Goal: Task Accomplishment & Management: Complete application form

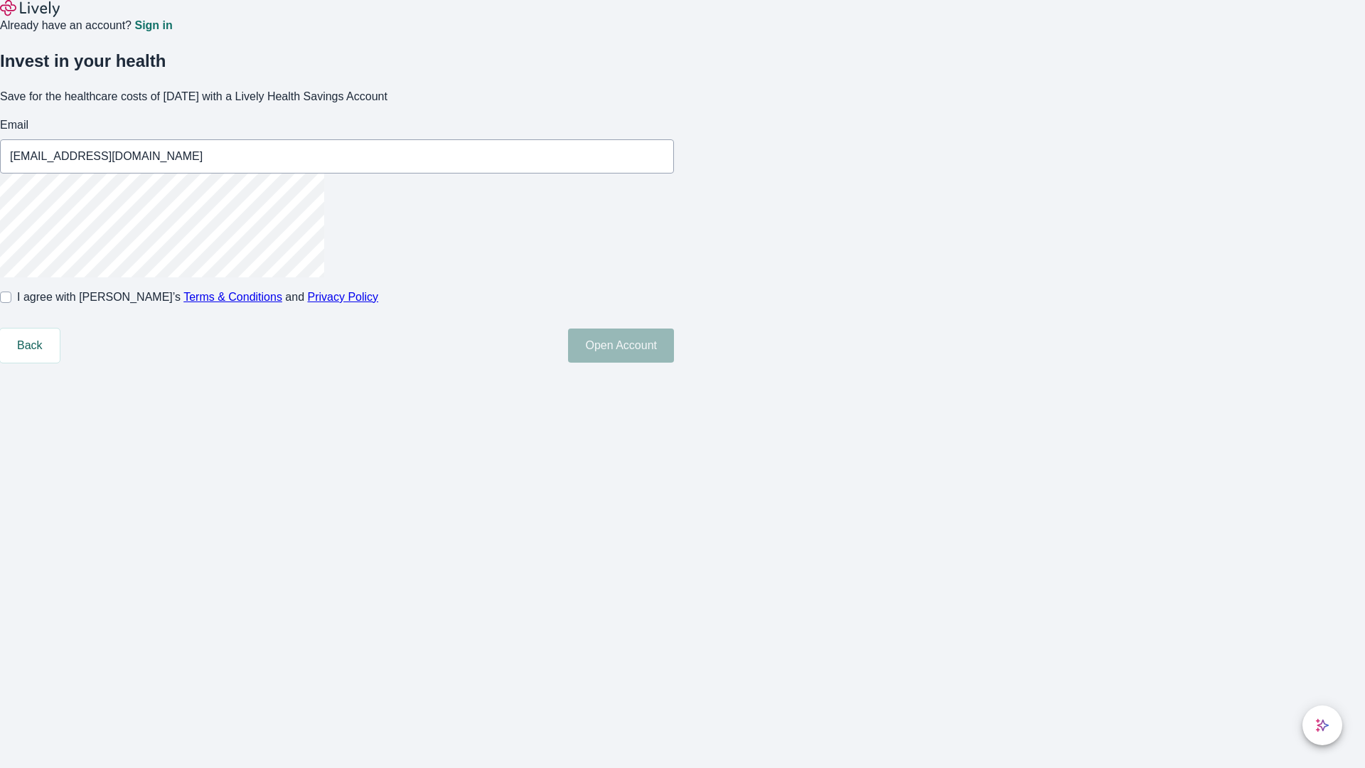
click at [11, 303] on input "I agree with Lively’s Terms & Conditions and Privacy Policy" at bounding box center [5, 296] width 11 height 11
checkbox input "true"
click at [674, 363] on button "Open Account" at bounding box center [621, 345] width 106 height 34
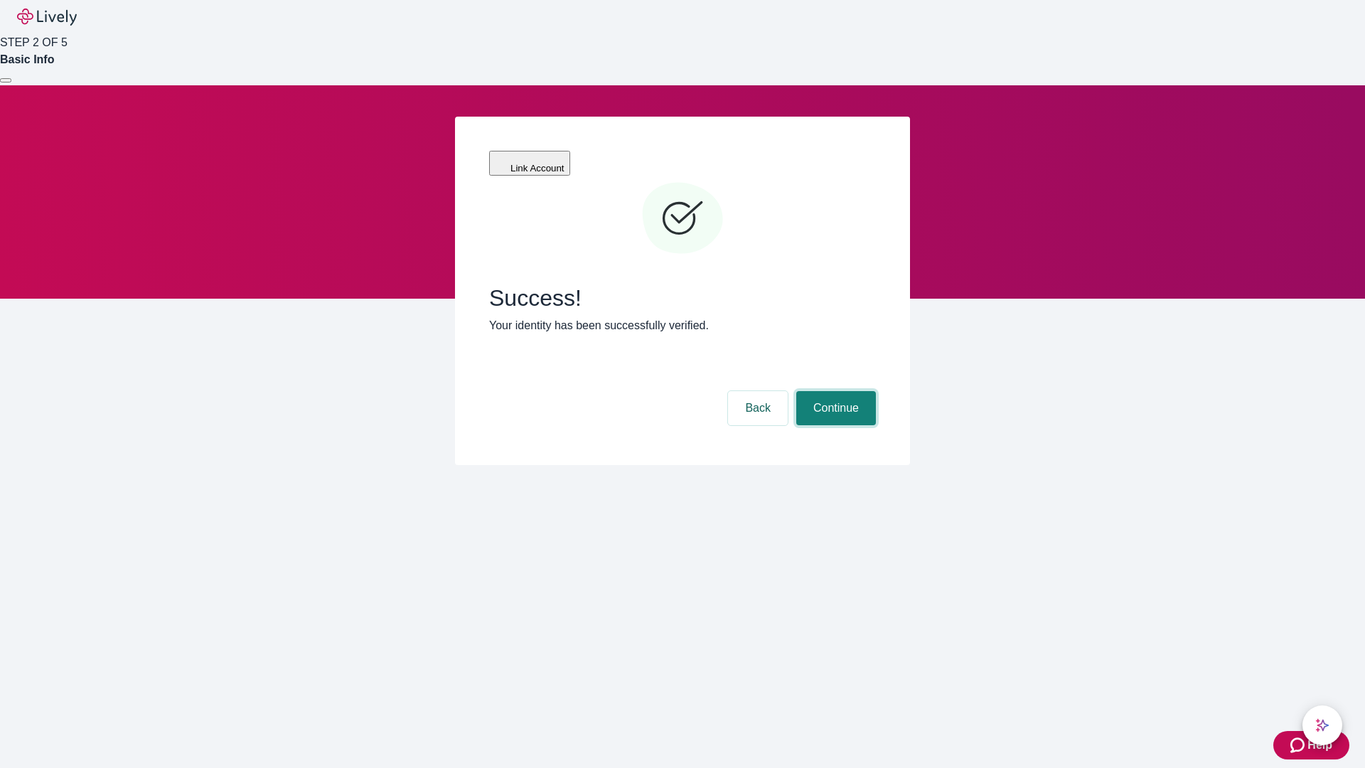
click at [834, 391] on button "Continue" at bounding box center [836, 408] width 80 height 34
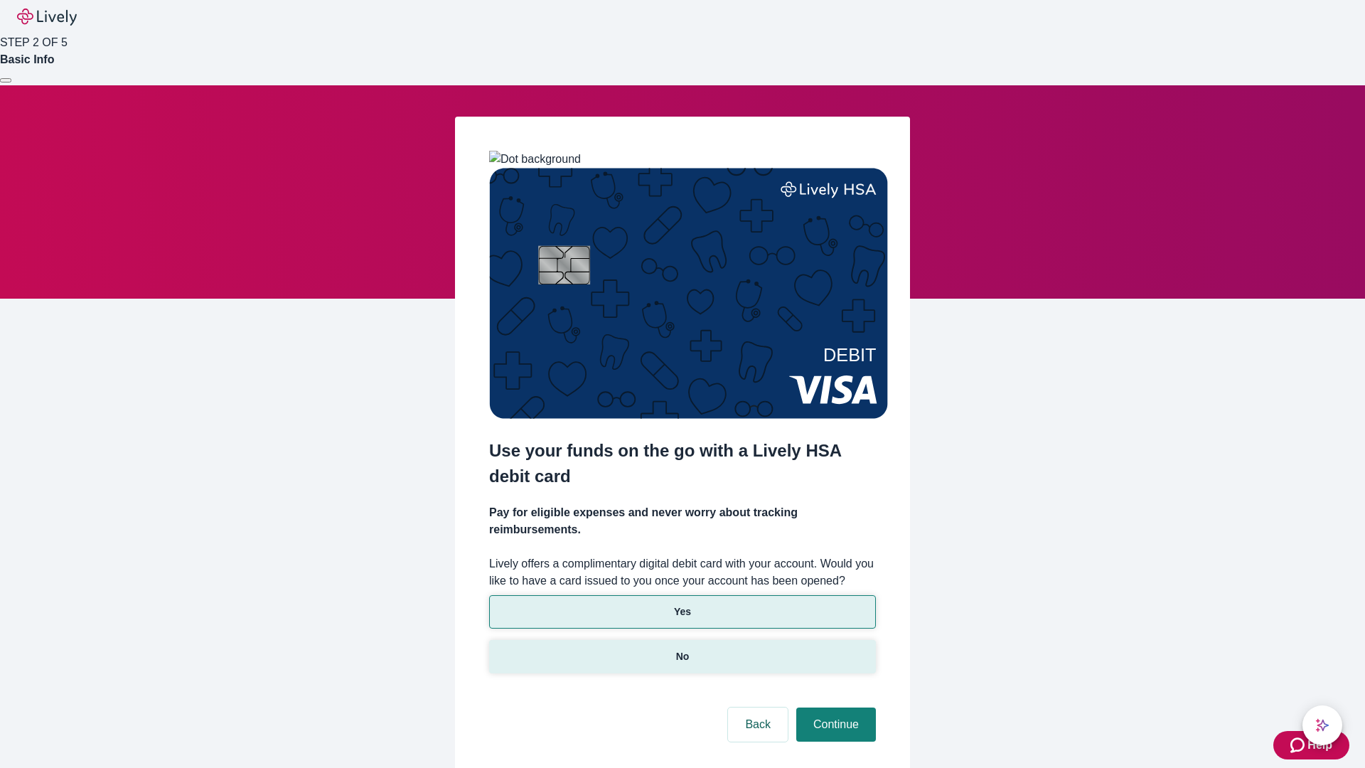
click at [682, 649] on p "No" at bounding box center [683, 656] width 14 height 15
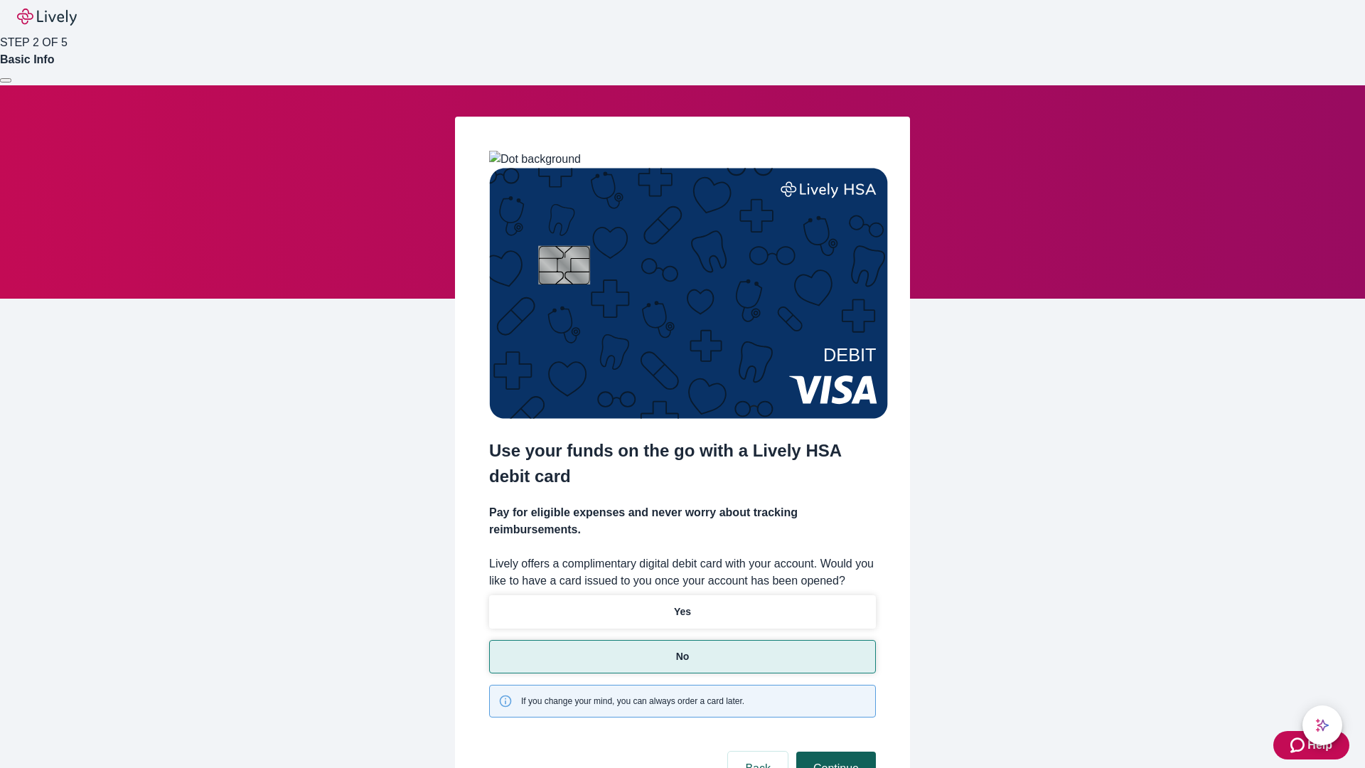
click at [834, 751] on button "Continue" at bounding box center [836, 768] width 80 height 34
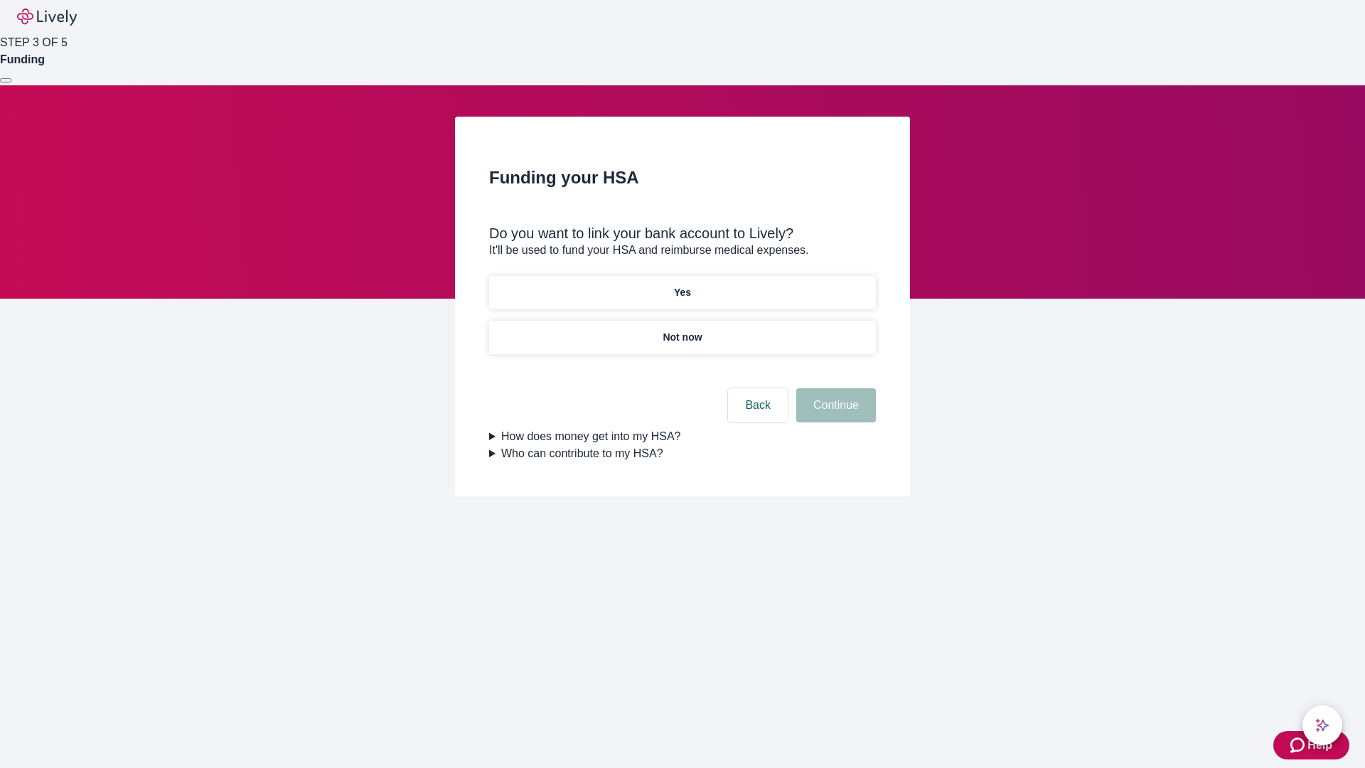
click at [682, 330] on p "Not now" at bounding box center [682, 337] width 39 height 15
click at [834, 414] on button "Continue" at bounding box center [836, 405] width 80 height 34
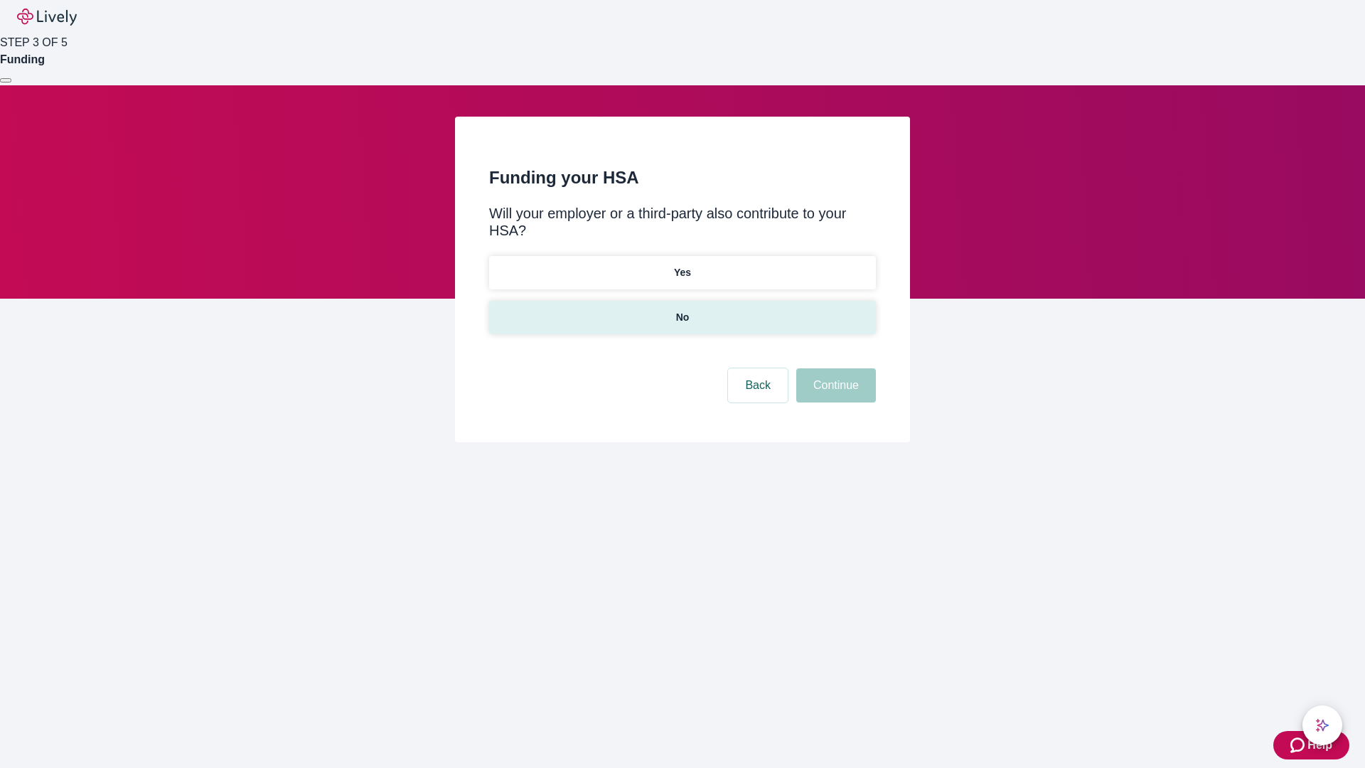
click at [682, 310] on p "No" at bounding box center [683, 317] width 14 height 15
click at [834, 368] on button "Continue" at bounding box center [836, 385] width 80 height 34
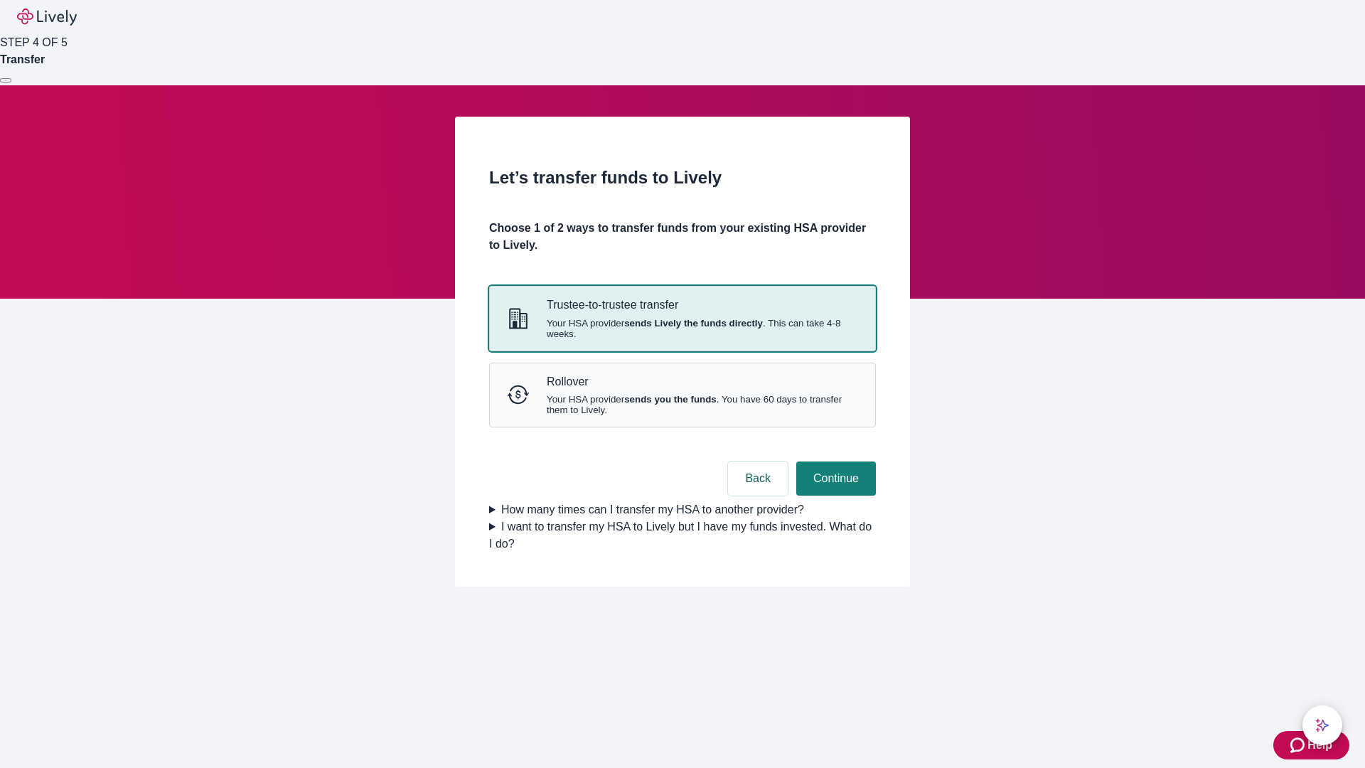
click at [682, 328] on strong "sends Lively the funds directly" at bounding box center [693, 323] width 139 height 11
click at [834, 495] on button "Continue" at bounding box center [836, 478] width 80 height 34
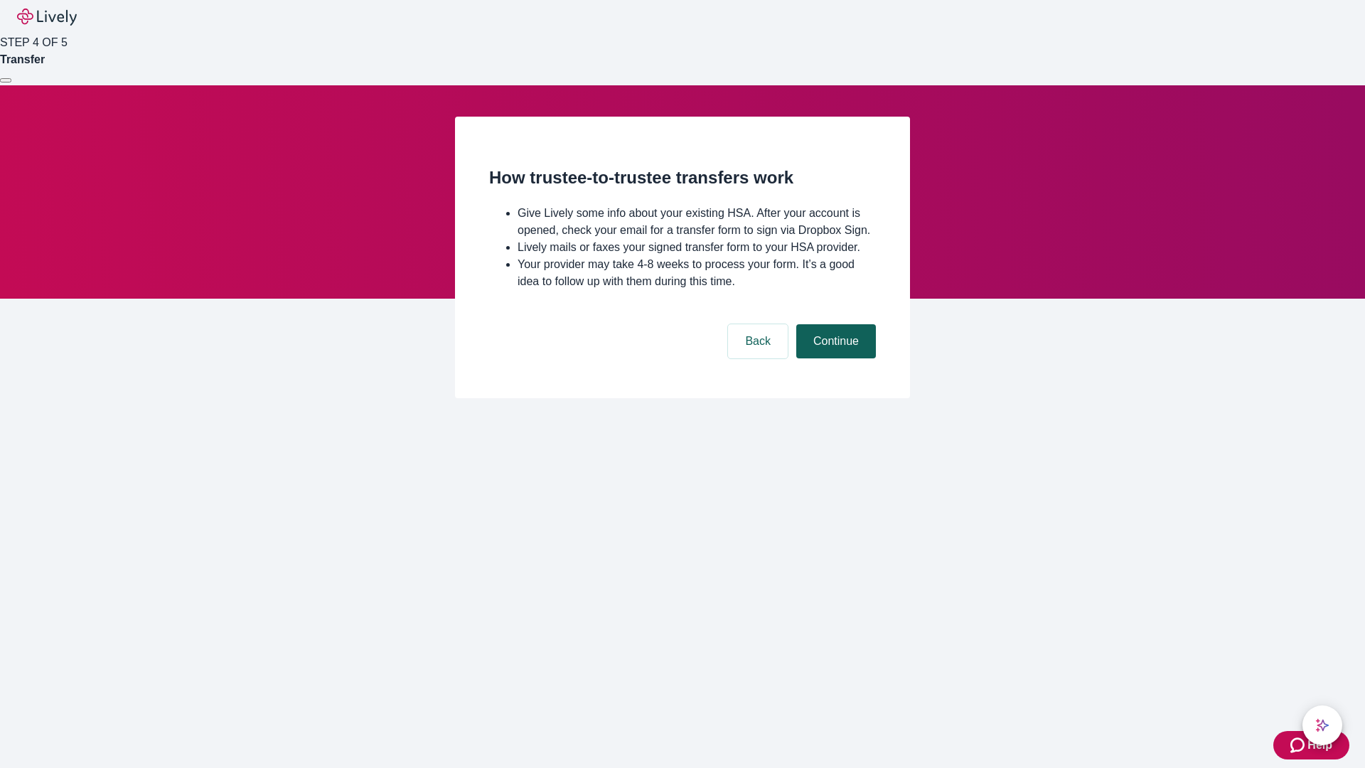
click at [834, 358] on button "Continue" at bounding box center [836, 341] width 80 height 34
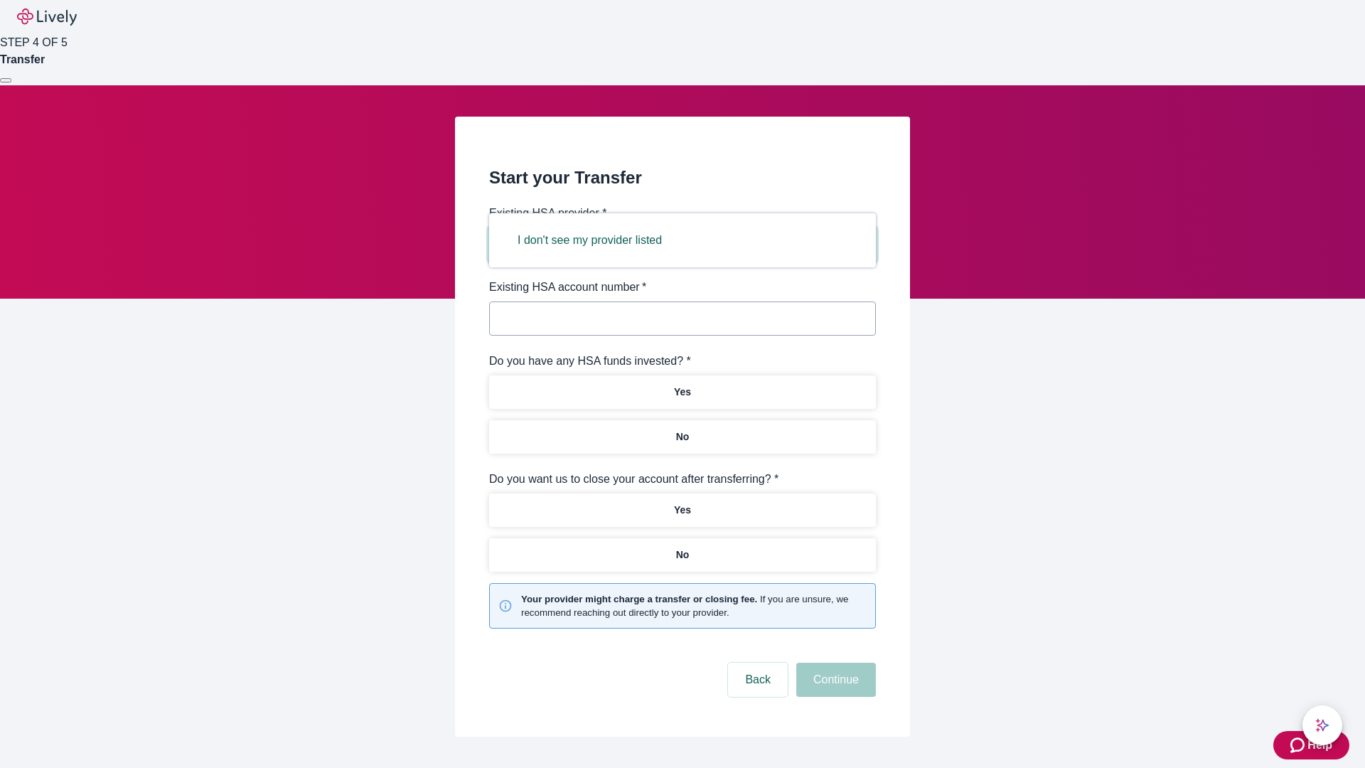
click at [594, 240] on button "I don't see my provider listed" at bounding box center [589, 240] width 178 height 34
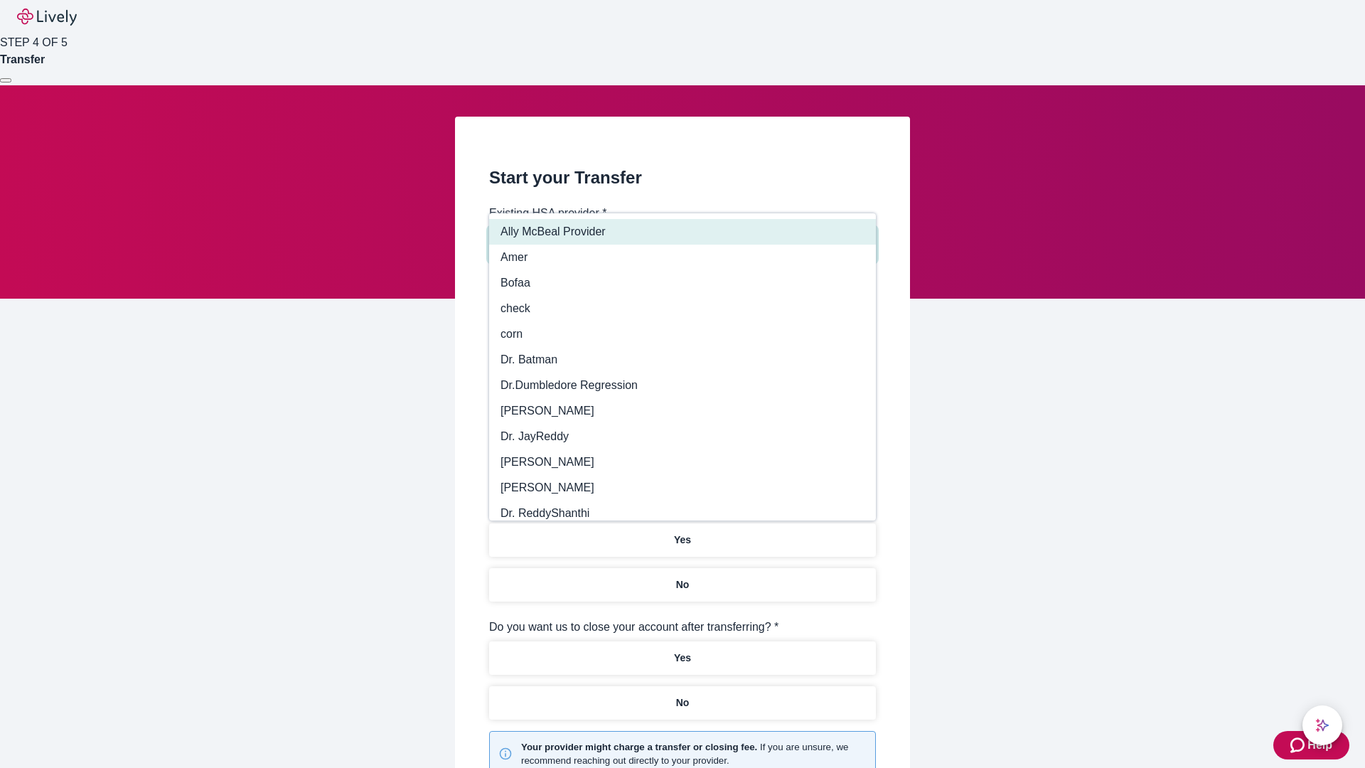
type input "Other"
type input "Health Equity"
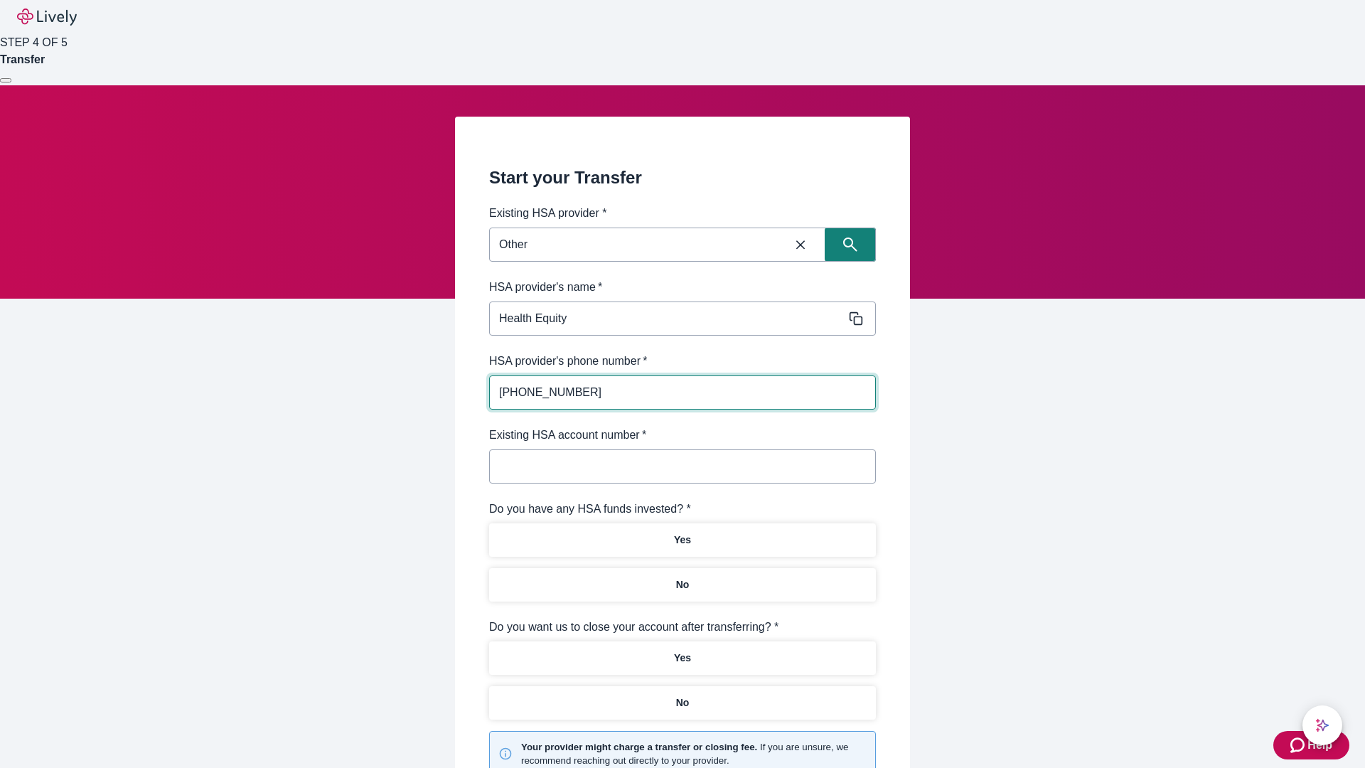
type input "[PHONE_NUMBER]"
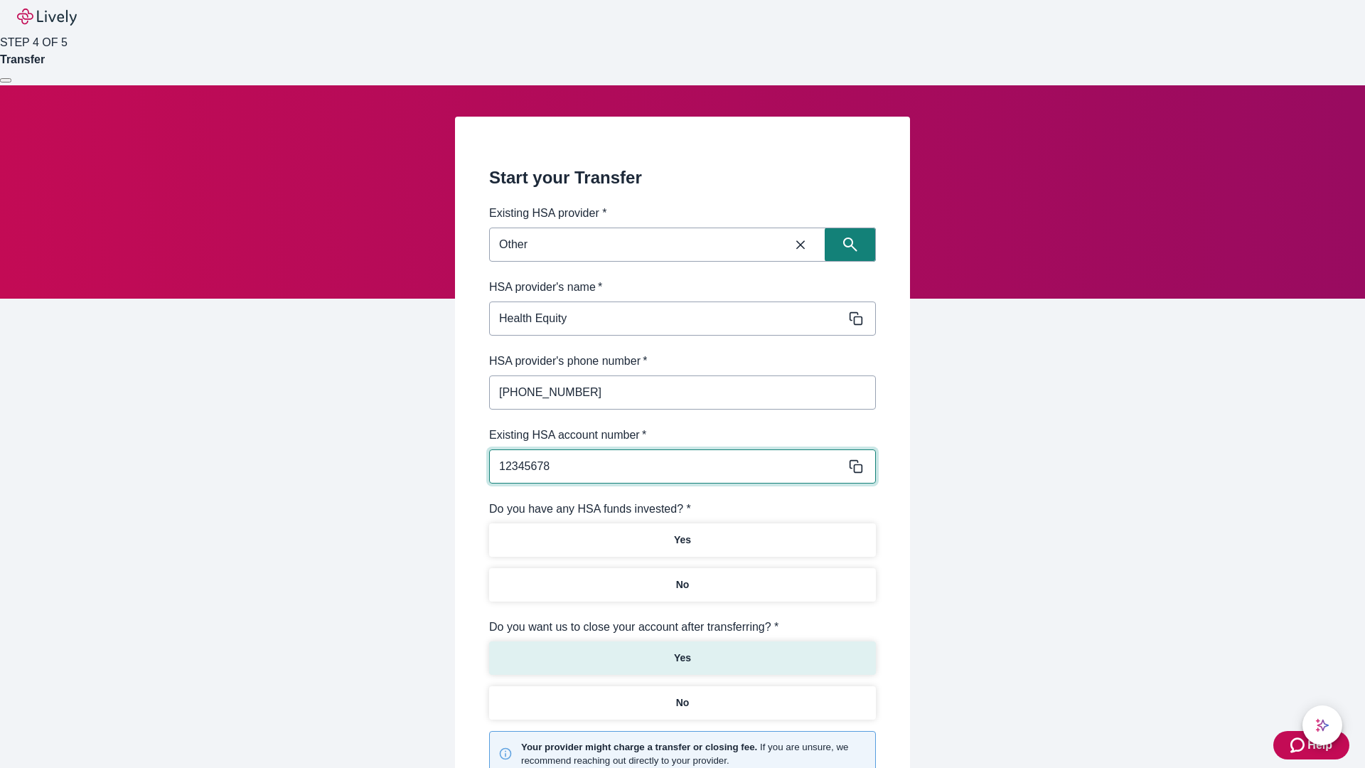
type input "12345678"
click at [682, 577] on p "No" at bounding box center [683, 584] width 14 height 15
click at [682, 650] on p "Yes" at bounding box center [682, 657] width 17 height 15
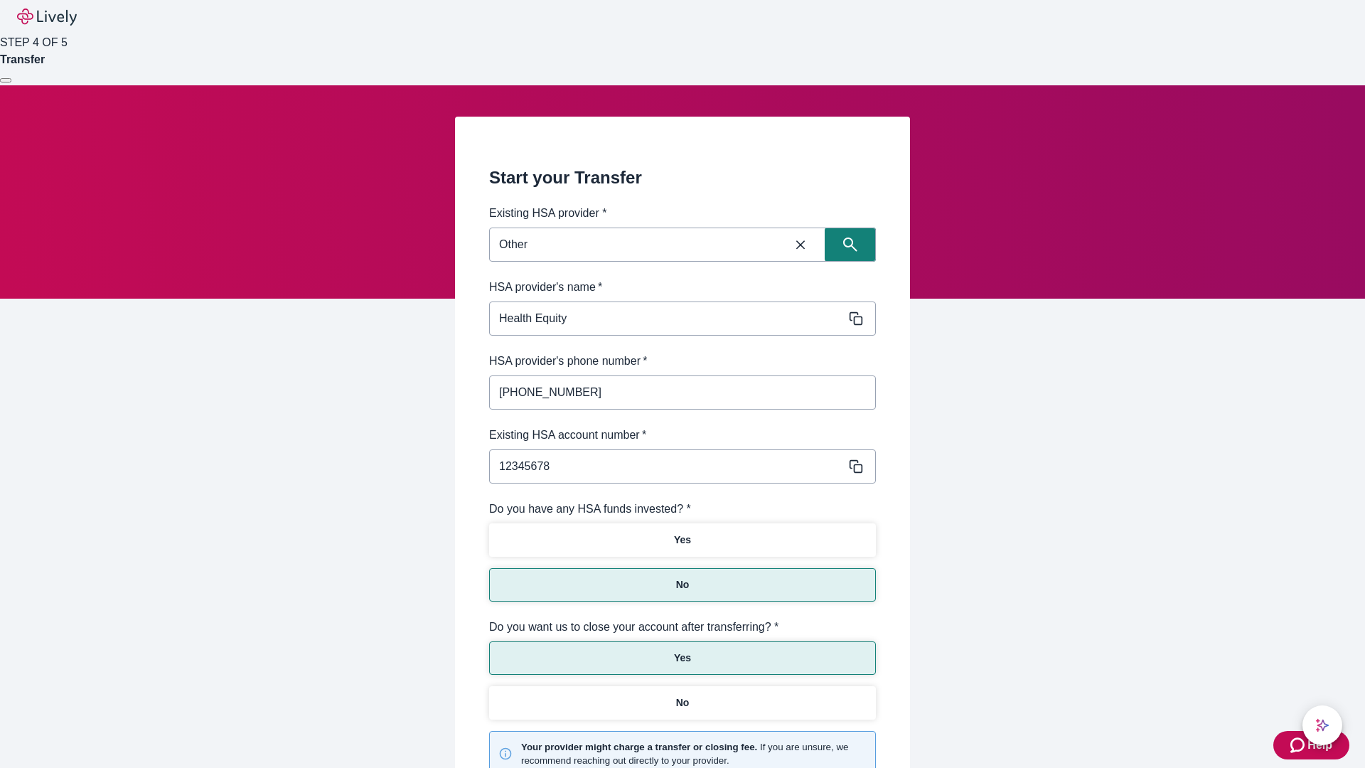
scroll to position [148, 0]
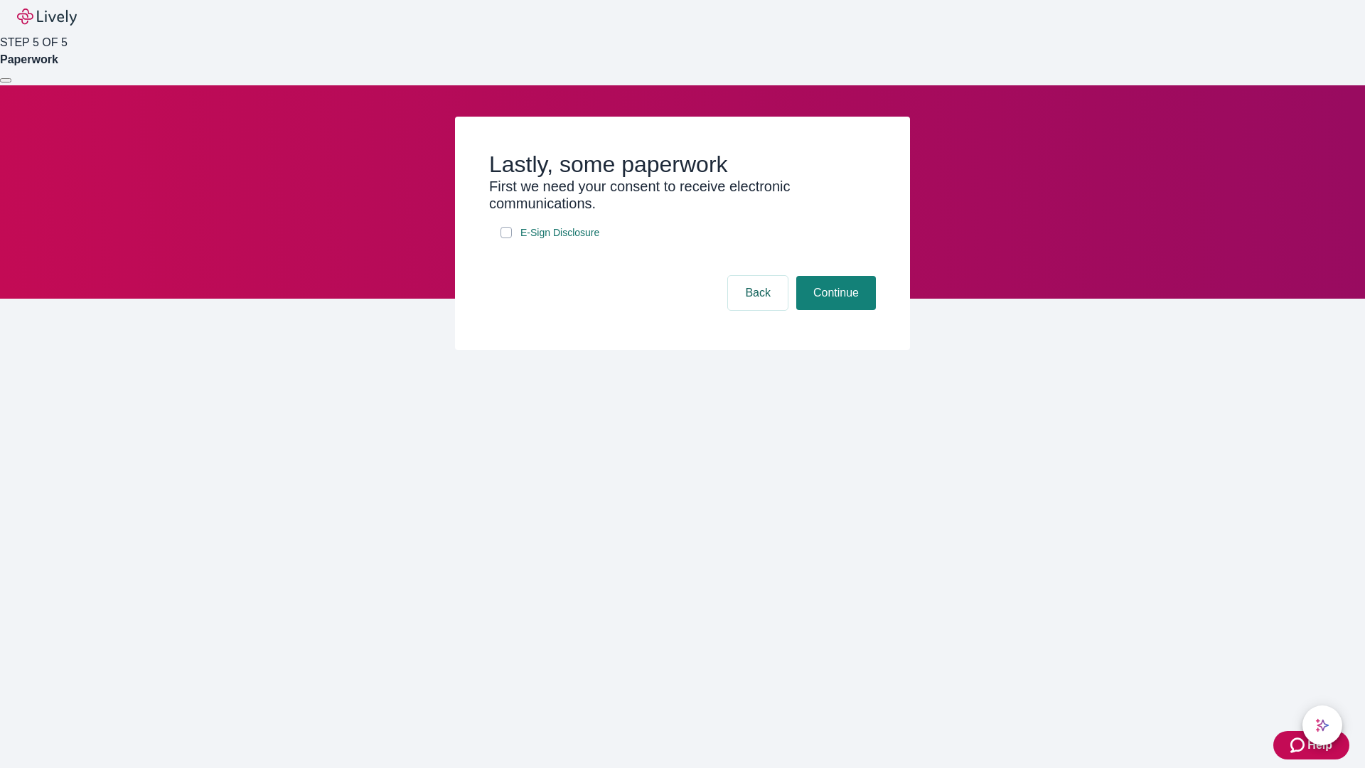
click at [506, 238] on input "E-Sign Disclosure" at bounding box center [505, 232] width 11 height 11
checkbox input "true"
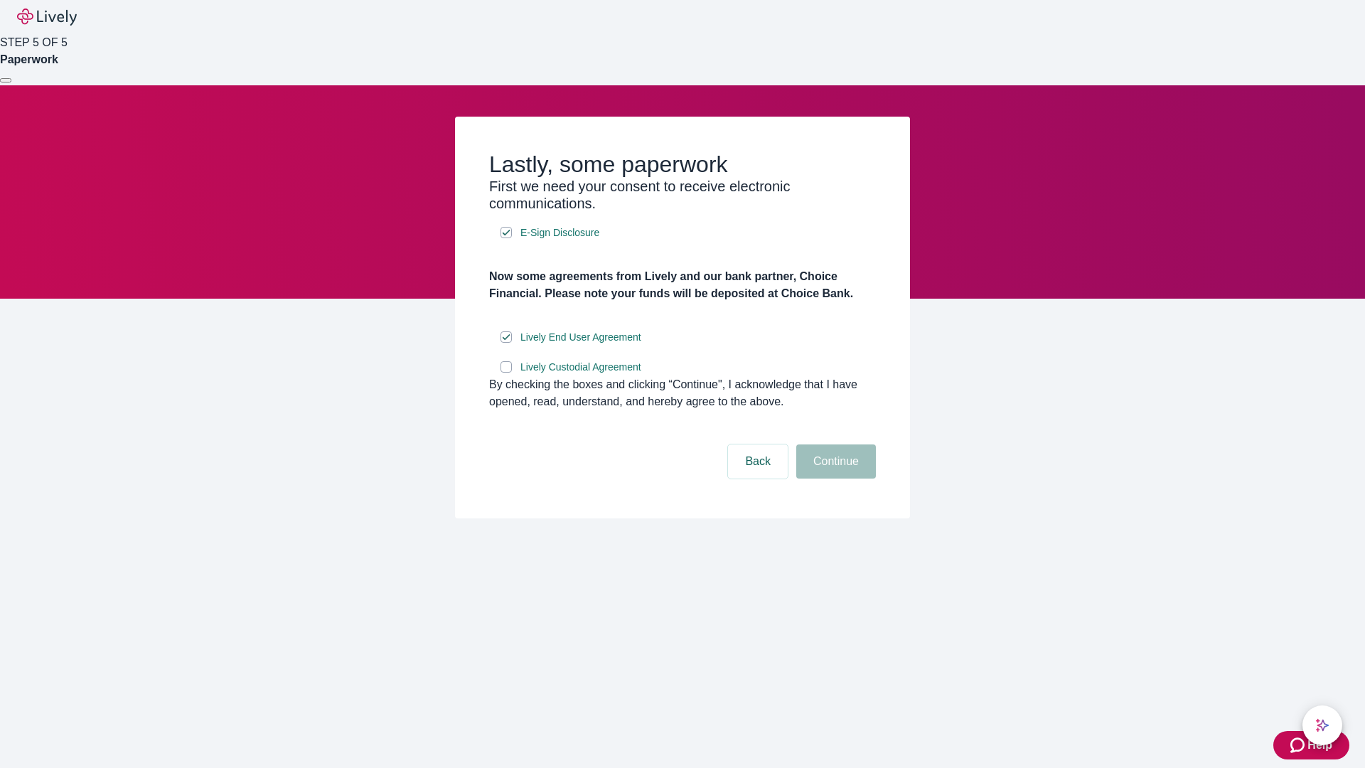
click at [506, 373] on input "Lively Custodial Agreement" at bounding box center [505, 366] width 11 height 11
checkbox input "true"
click at [834, 478] on button "Continue" at bounding box center [836, 461] width 80 height 34
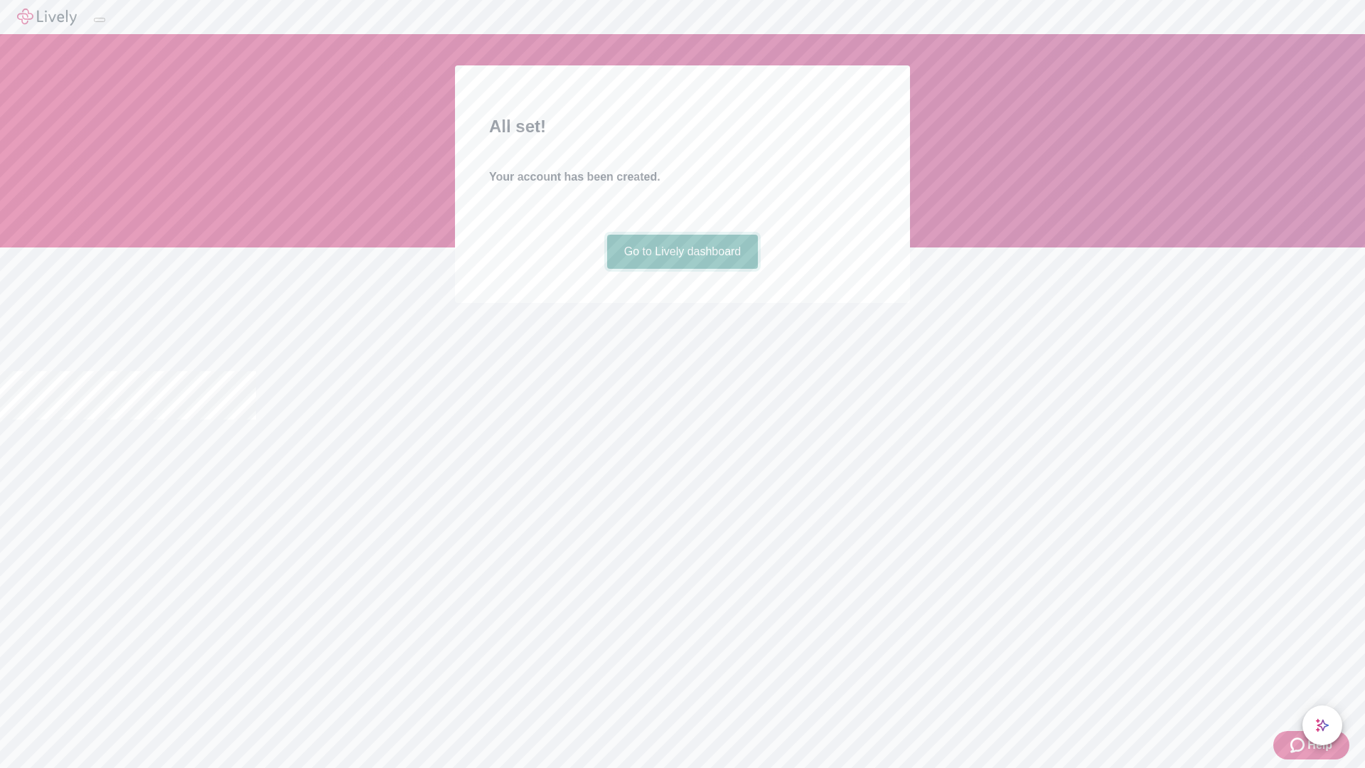
click at [682, 269] on link "Go to Lively dashboard" at bounding box center [682, 252] width 151 height 34
